Goal: Task Accomplishment & Management: Use online tool/utility

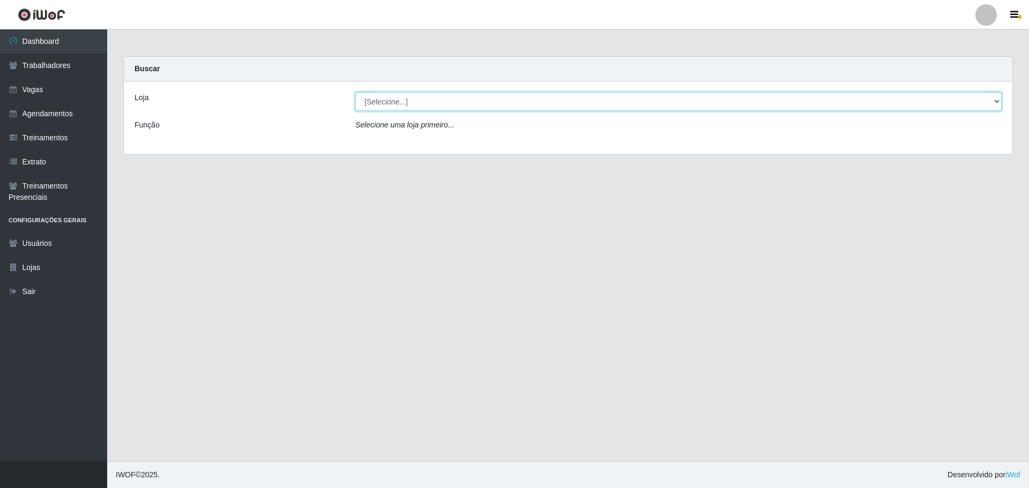
click at [424, 102] on select "[Selecione...] O ROSÁRIO ALIMENTOS" at bounding box center [678, 101] width 646 height 19
select select "349"
click at [355, 92] on select "[Selecione...] O ROSÁRIO ALIMENTOS" at bounding box center [678, 101] width 646 height 19
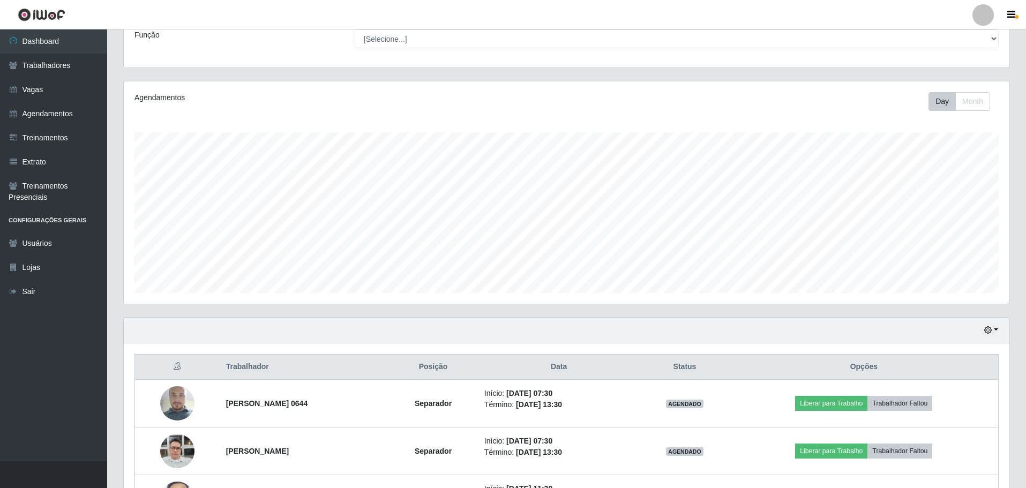
scroll to position [176, 0]
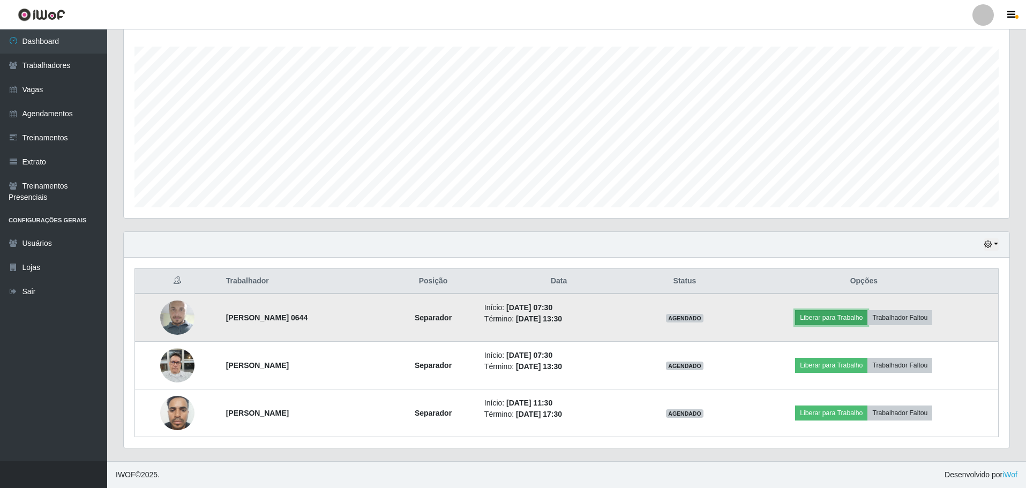
click at [823, 317] on button "Liberar para Trabalho" at bounding box center [831, 317] width 72 height 15
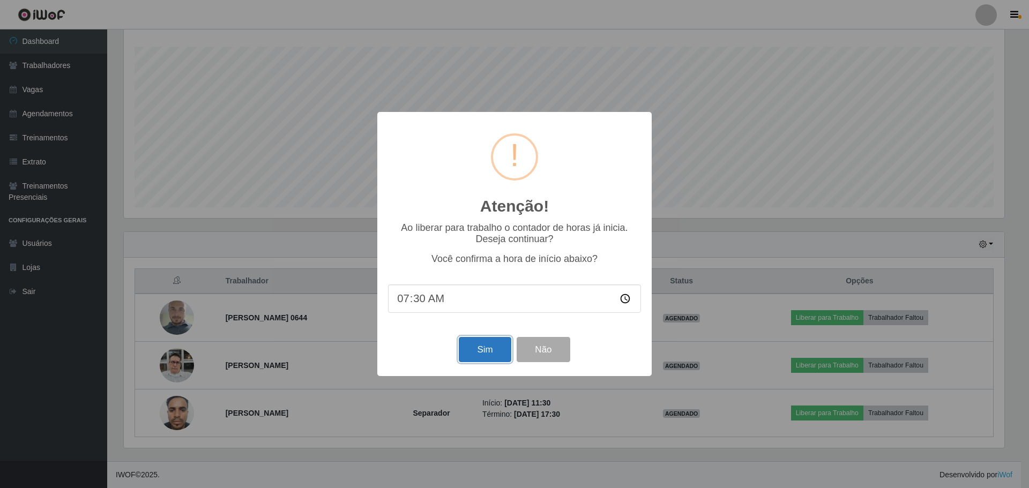
click at [478, 342] on button "Sim" at bounding box center [485, 349] width 52 height 25
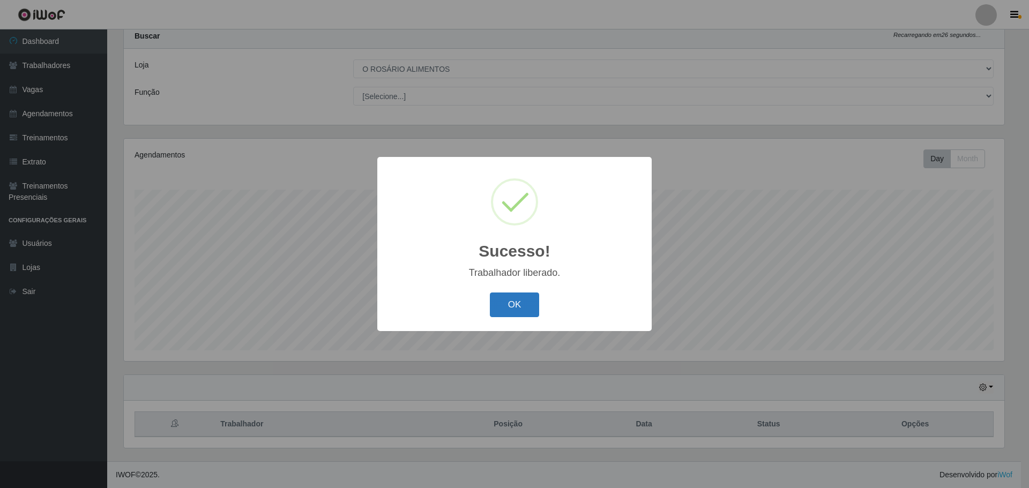
click at [512, 301] on button "OK" at bounding box center [515, 305] width 50 height 25
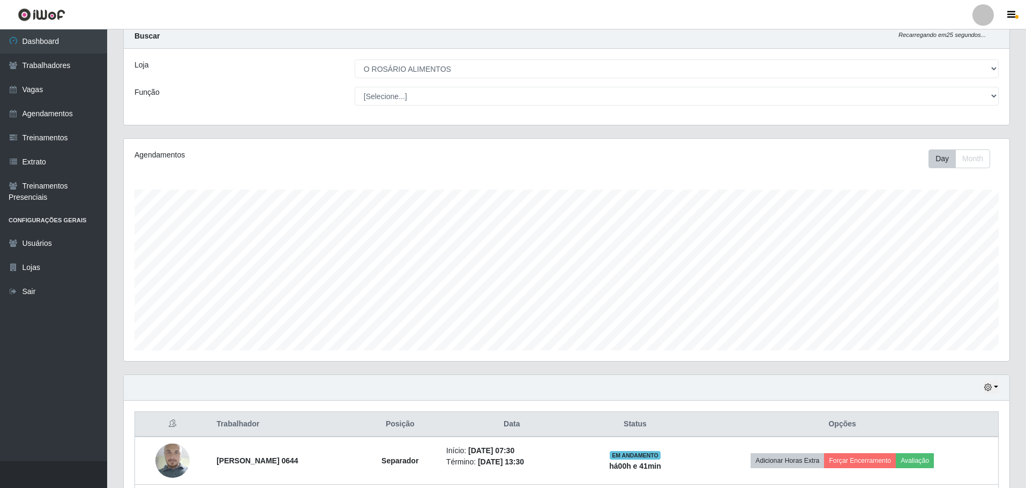
scroll to position [176, 0]
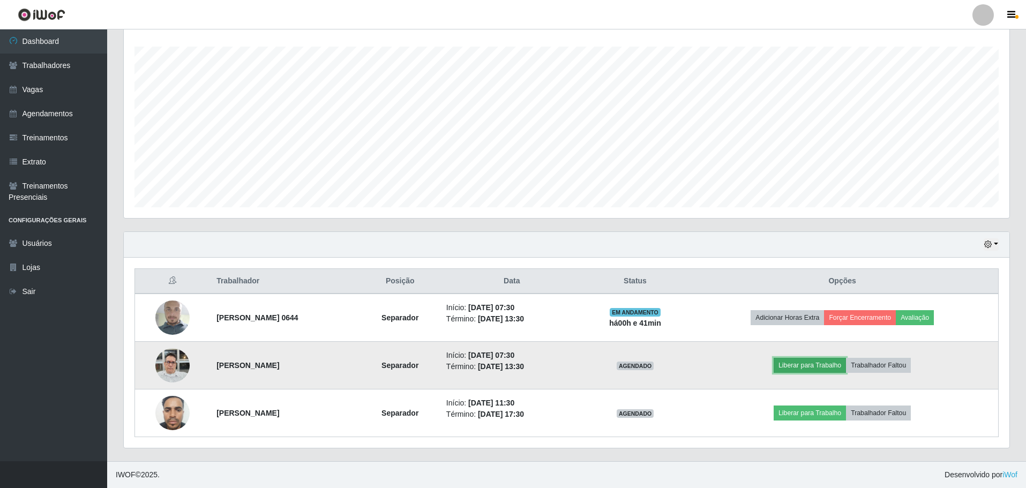
click at [817, 366] on button "Liberar para Trabalho" at bounding box center [810, 365] width 72 height 15
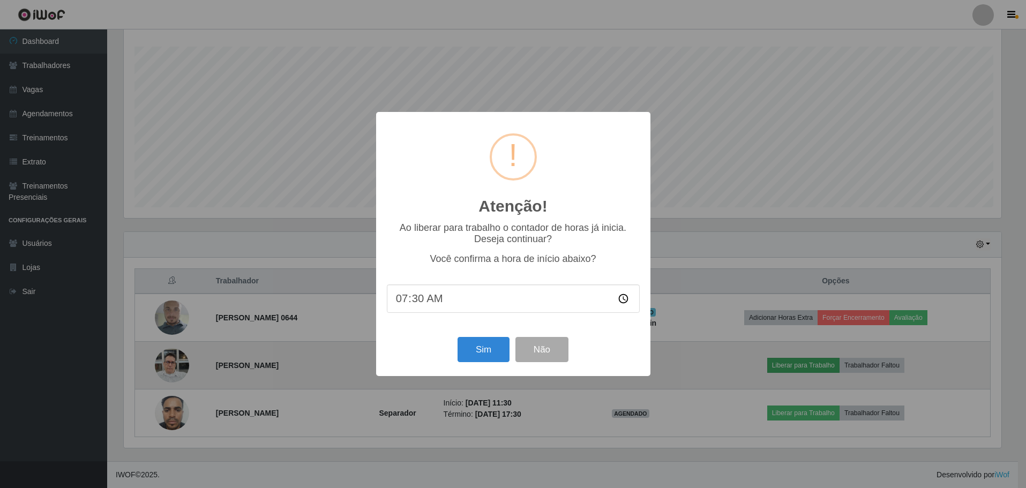
scroll to position [222, 880]
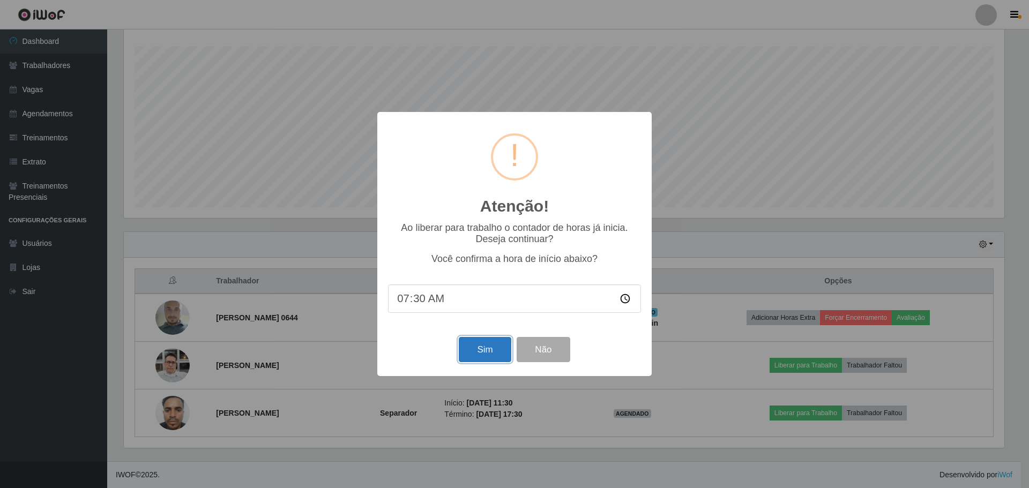
click at [468, 350] on button "Sim" at bounding box center [485, 349] width 52 height 25
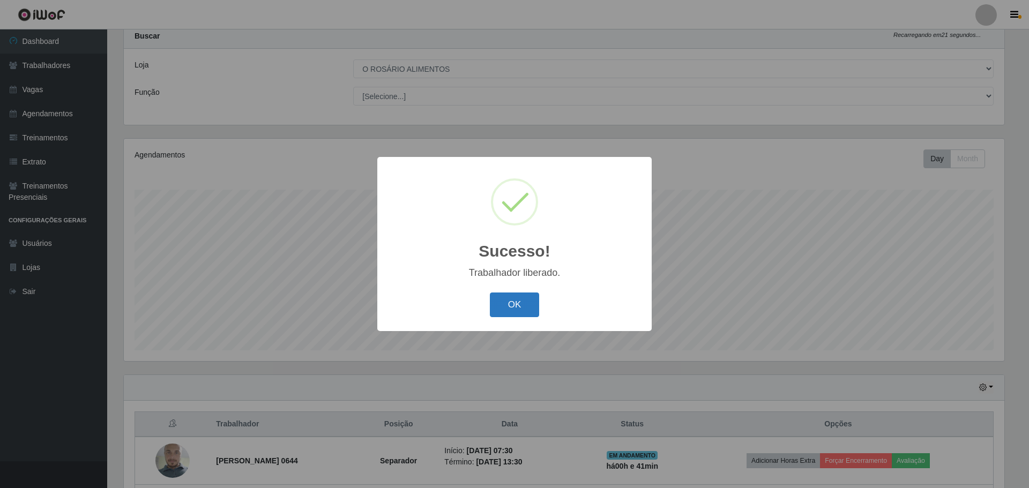
click at [529, 301] on button "OK" at bounding box center [515, 305] width 50 height 25
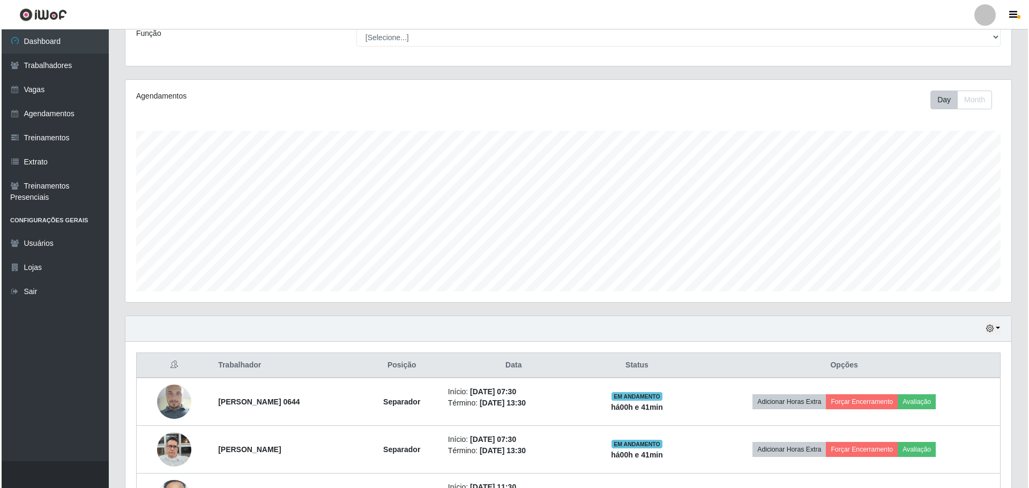
scroll to position [176, 0]
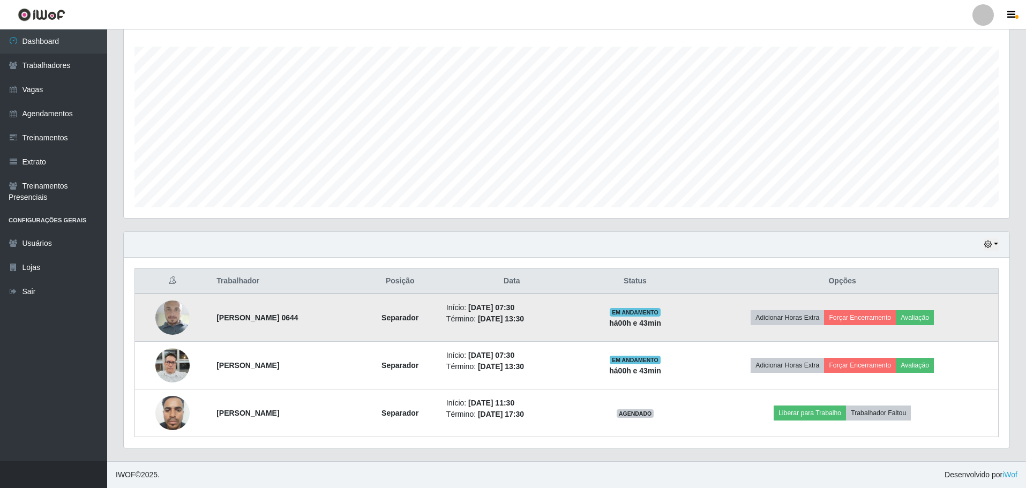
click at [156, 316] on img at bounding box center [172, 317] width 34 height 61
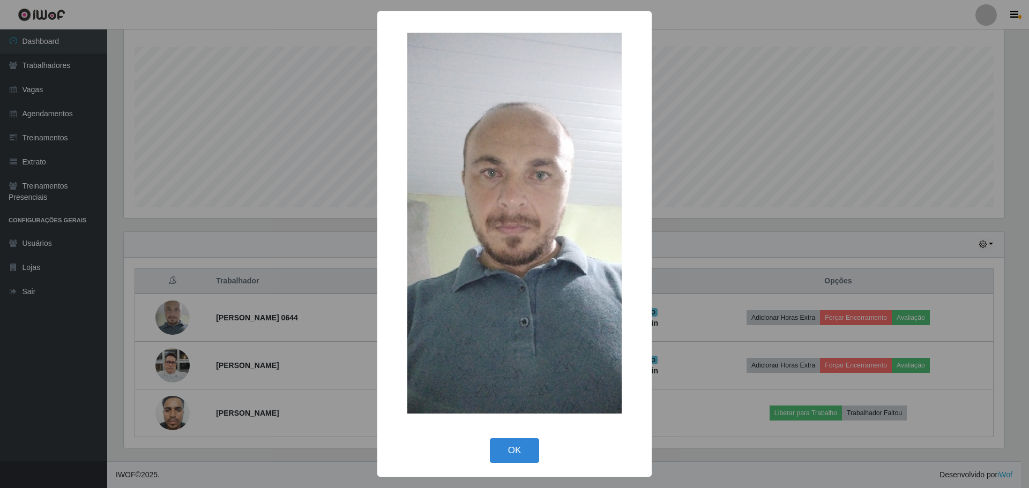
click at [164, 320] on div "× OK Cancel" at bounding box center [514, 244] width 1029 height 488
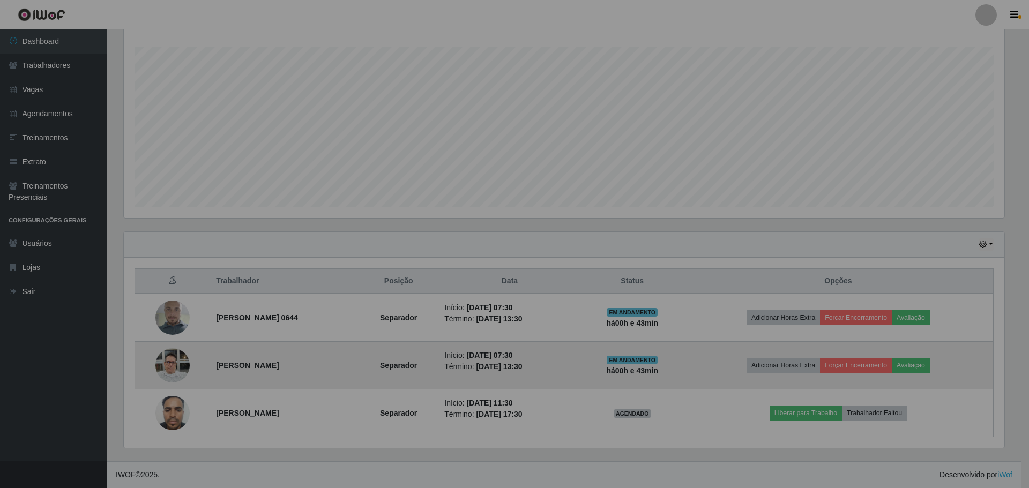
scroll to position [222, 886]
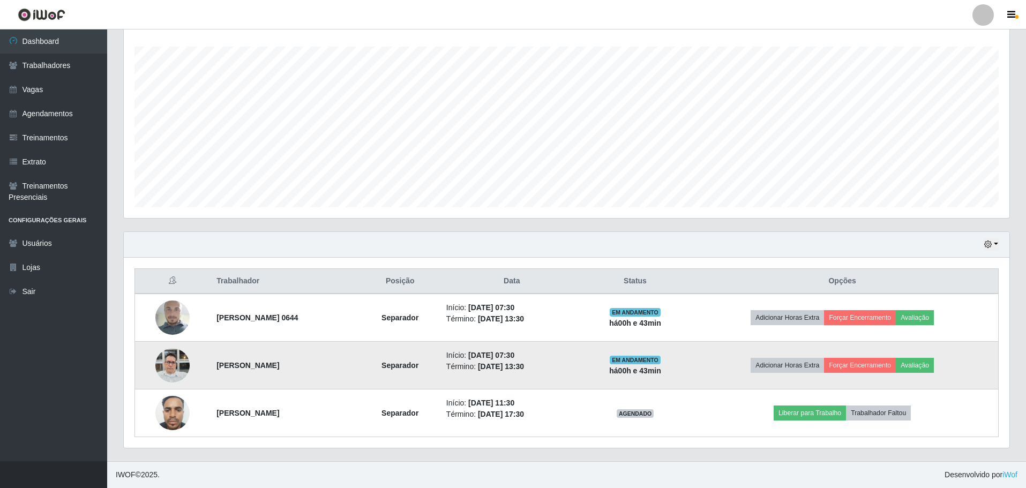
click at [162, 357] on img at bounding box center [172, 365] width 34 height 46
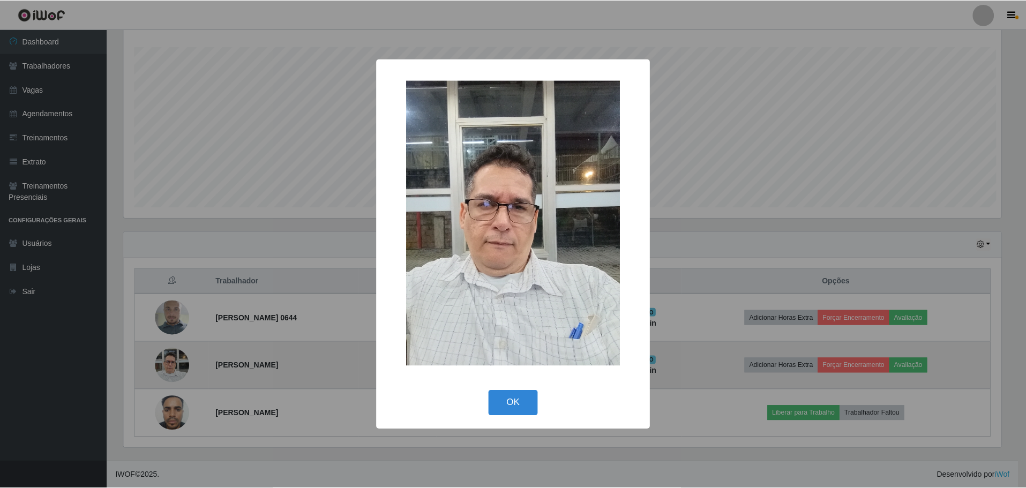
scroll to position [222, 880]
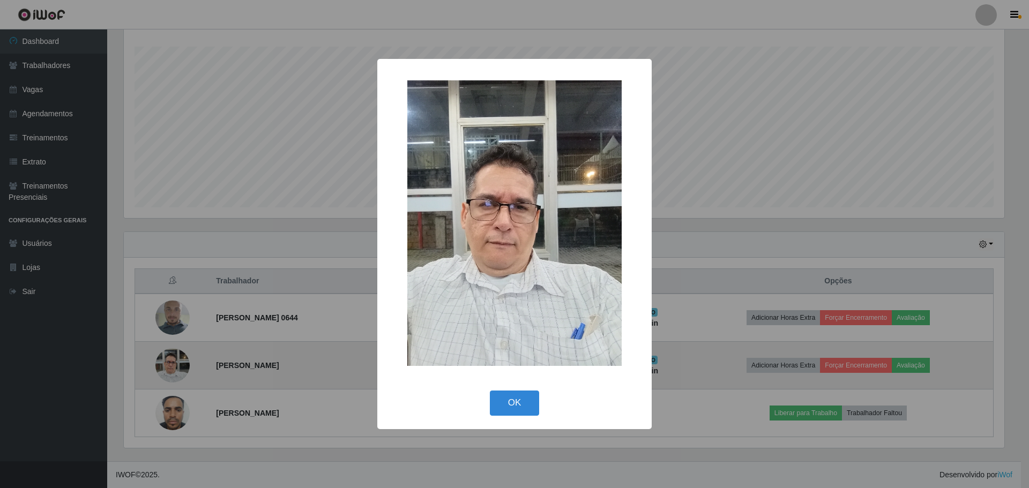
click at [162, 357] on div "× OK Cancel" at bounding box center [514, 244] width 1029 height 488
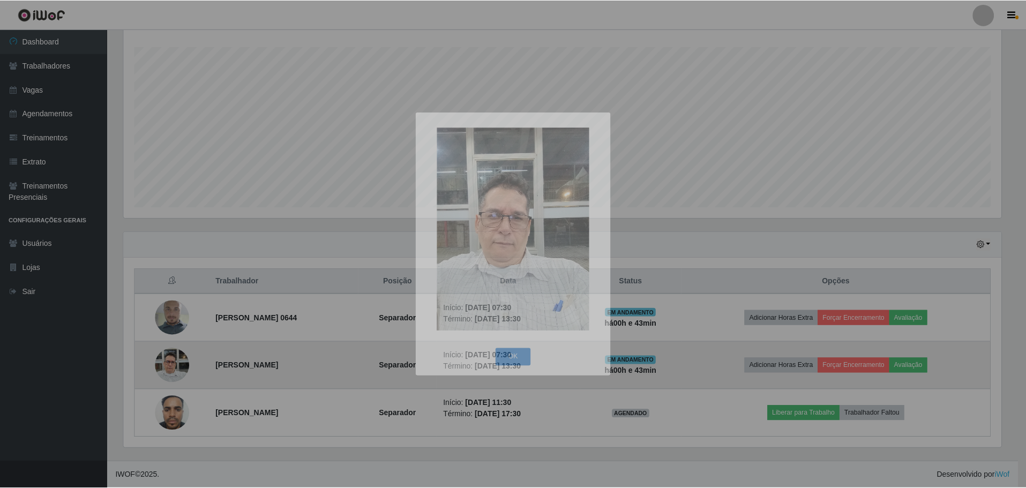
scroll to position [222, 886]
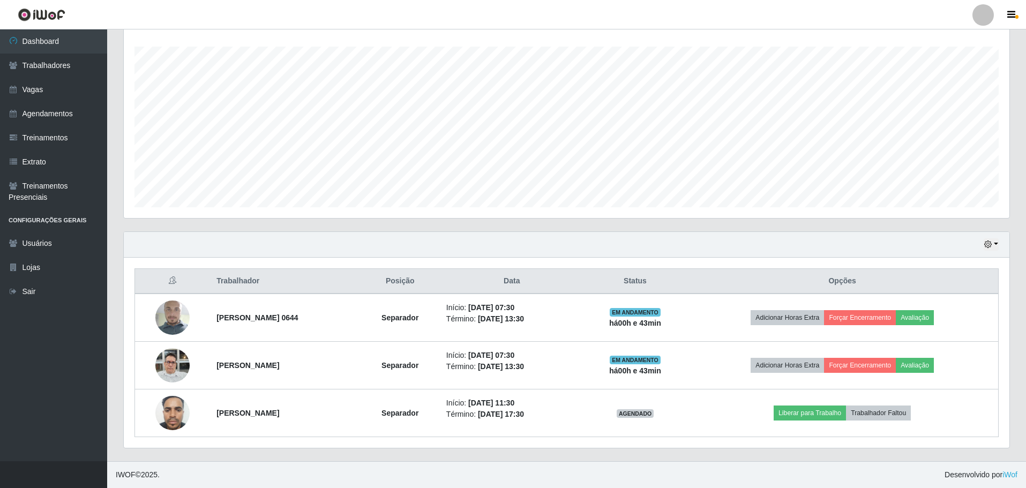
click at [340, 477] on footer "IWOF © 2025 . Desenvolvido por iWof" at bounding box center [566, 474] width 919 height 27
